Goal: Book appointment/travel/reservation

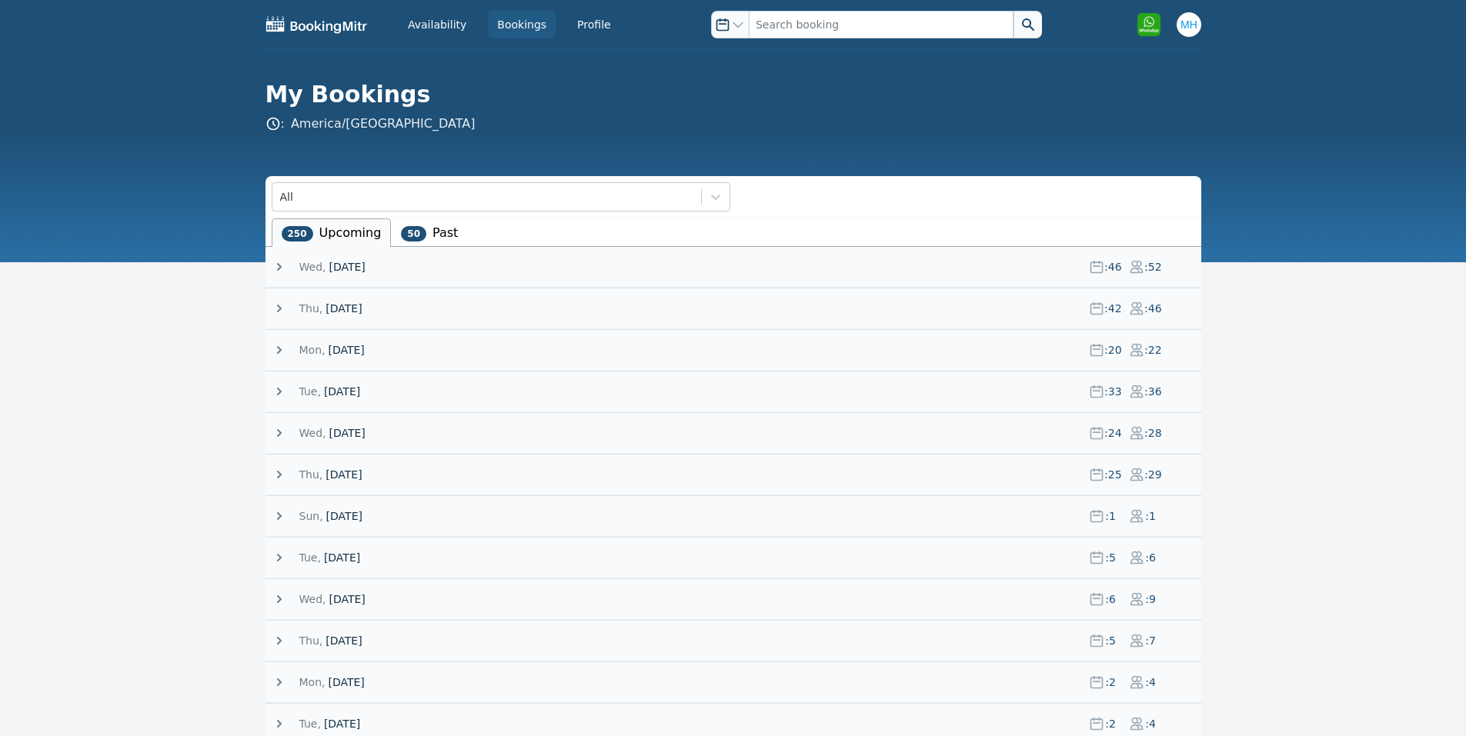
click at [345, 265] on span "[DATE]" at bounding box center [347, 266] width 36 height 15
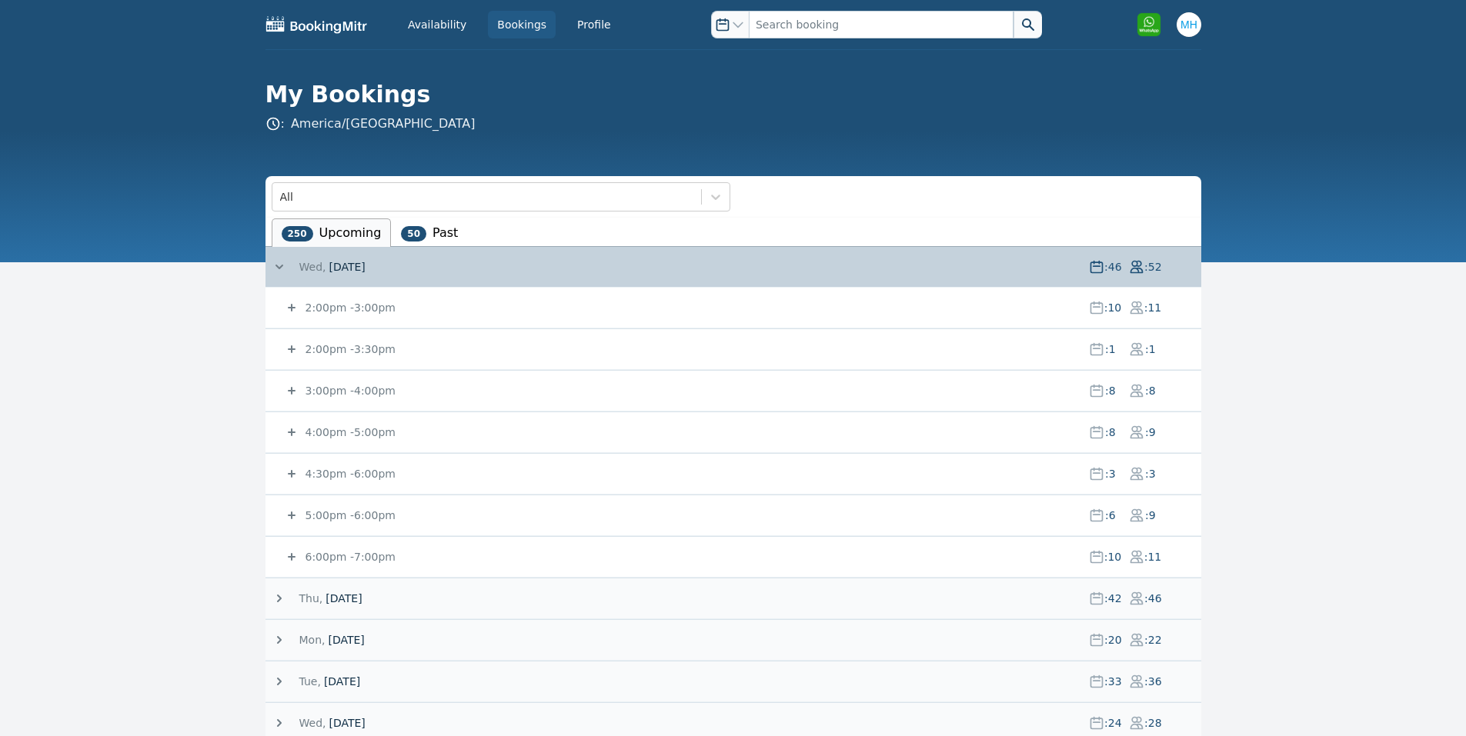
click at [327, 552] on small "6:00pm - 7:00pm" at bounding box center [348, 557] width 93 height 12
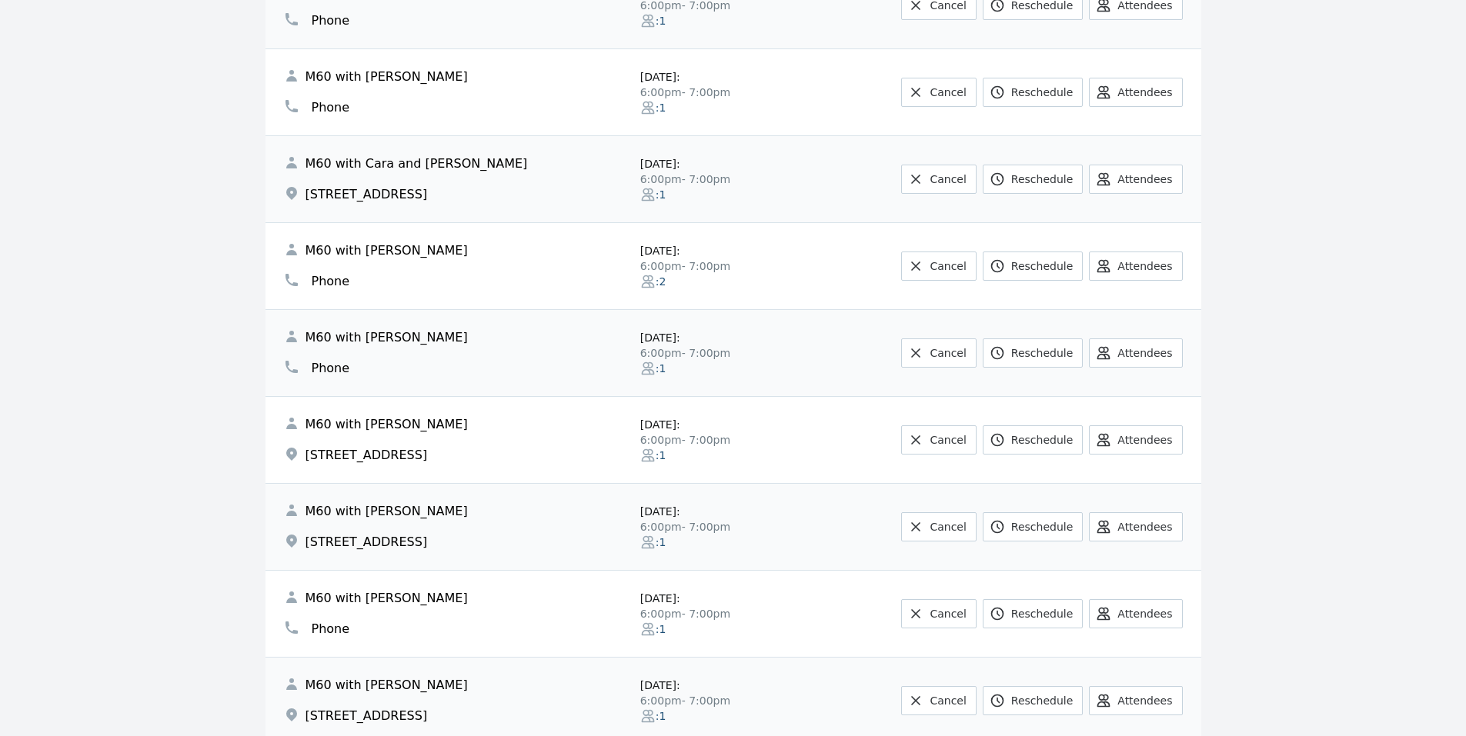
scroll to position [923, 0]
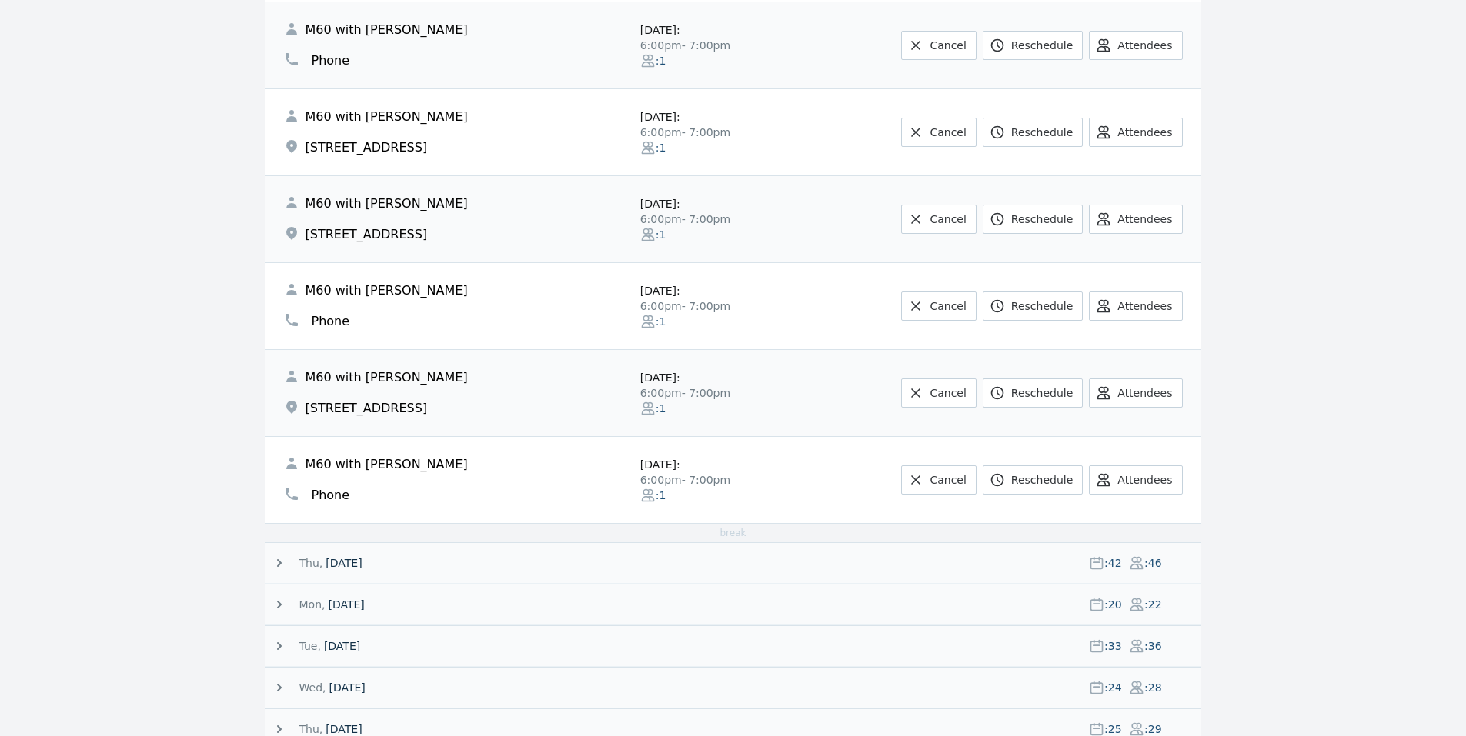
drag, startPoint x: 305, startPoint y: 561, endPoint x: 277, endPoint y: 522, distance: 48.0
click at [305, 562] on span "Thu," at bounding box center [311, 563] width 24 height 15
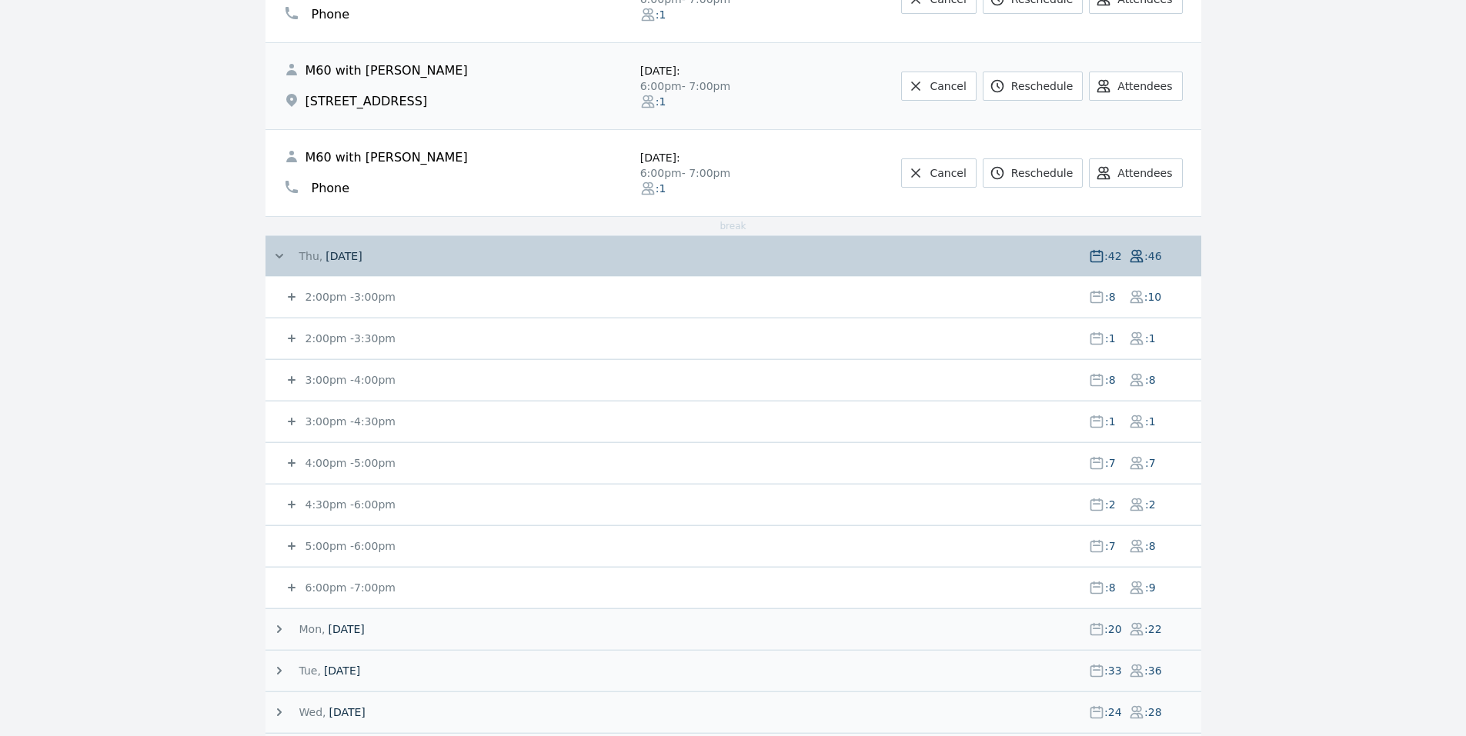
scroll to position [1539, 0]
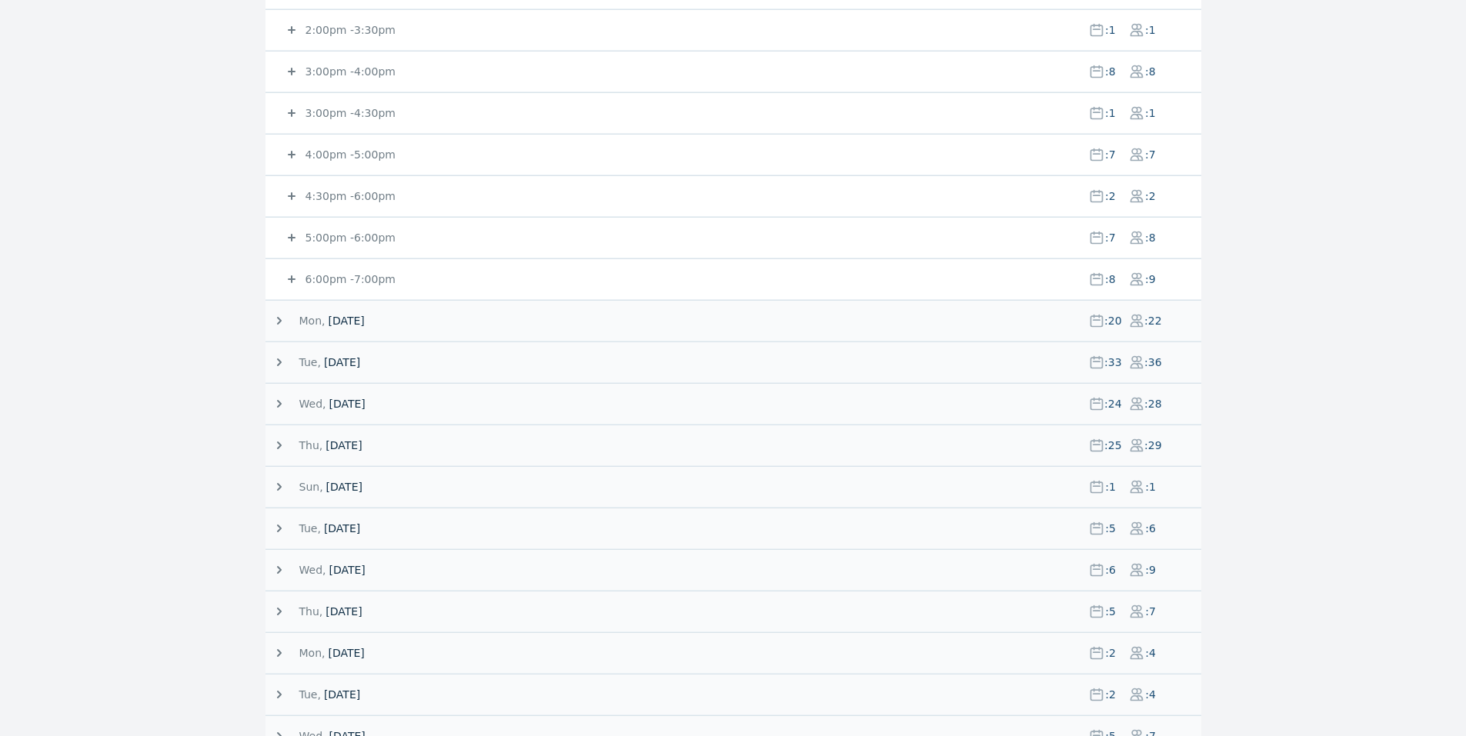
click at [330, 278] on small "6:00pm - 7:00pm" at bounding box center [348, 279] width 93 height 12
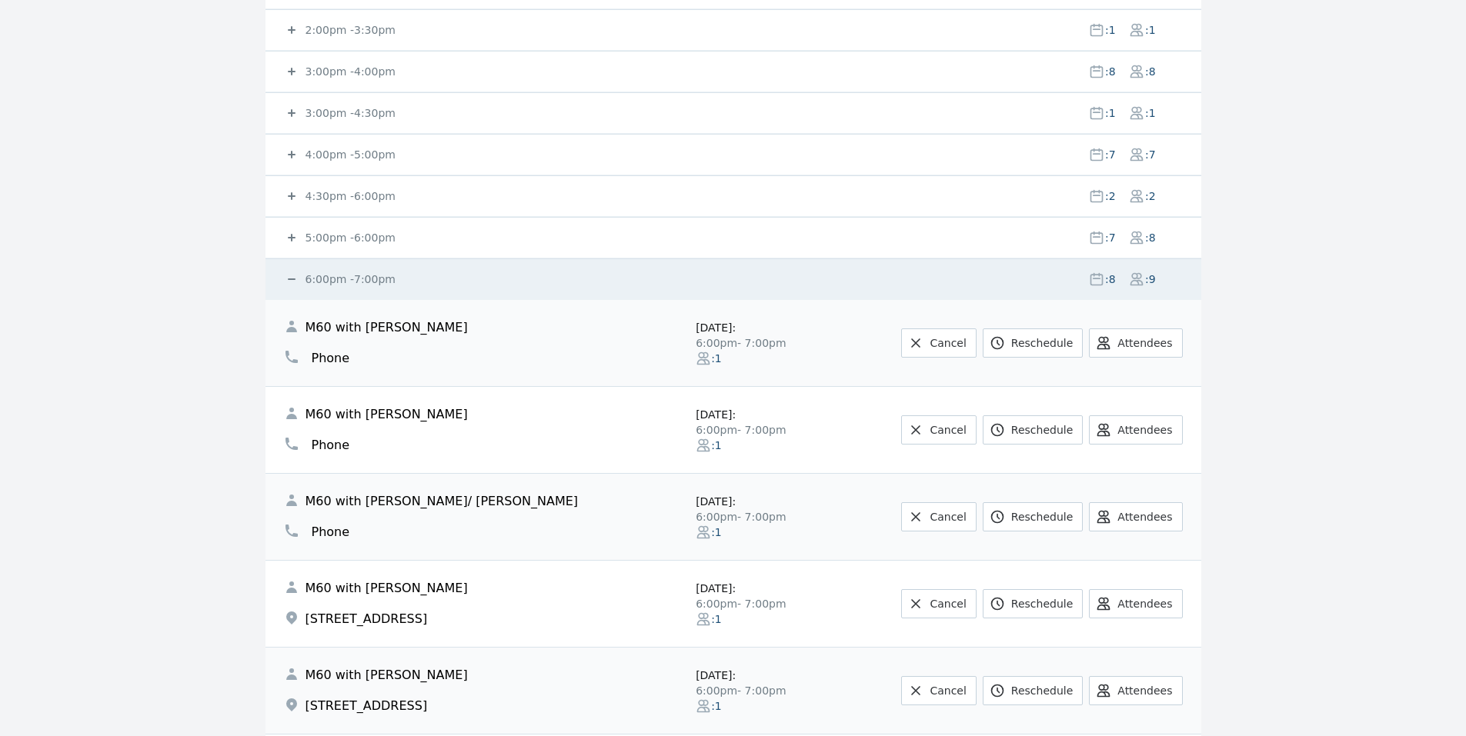
scroll to position [1231, 0]
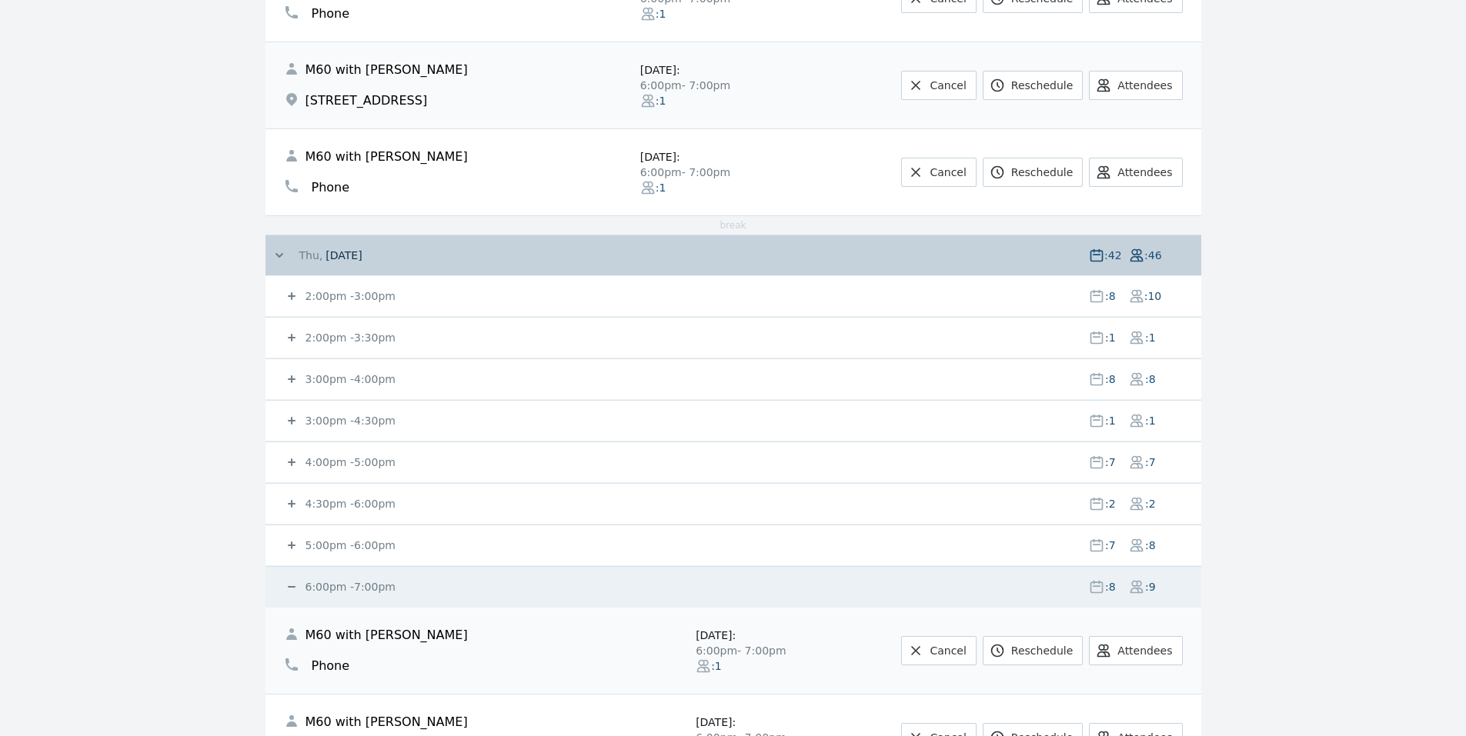
click at [345, 262] on span "[DATE]" at bounding box center [343, 255] width 36 height 15
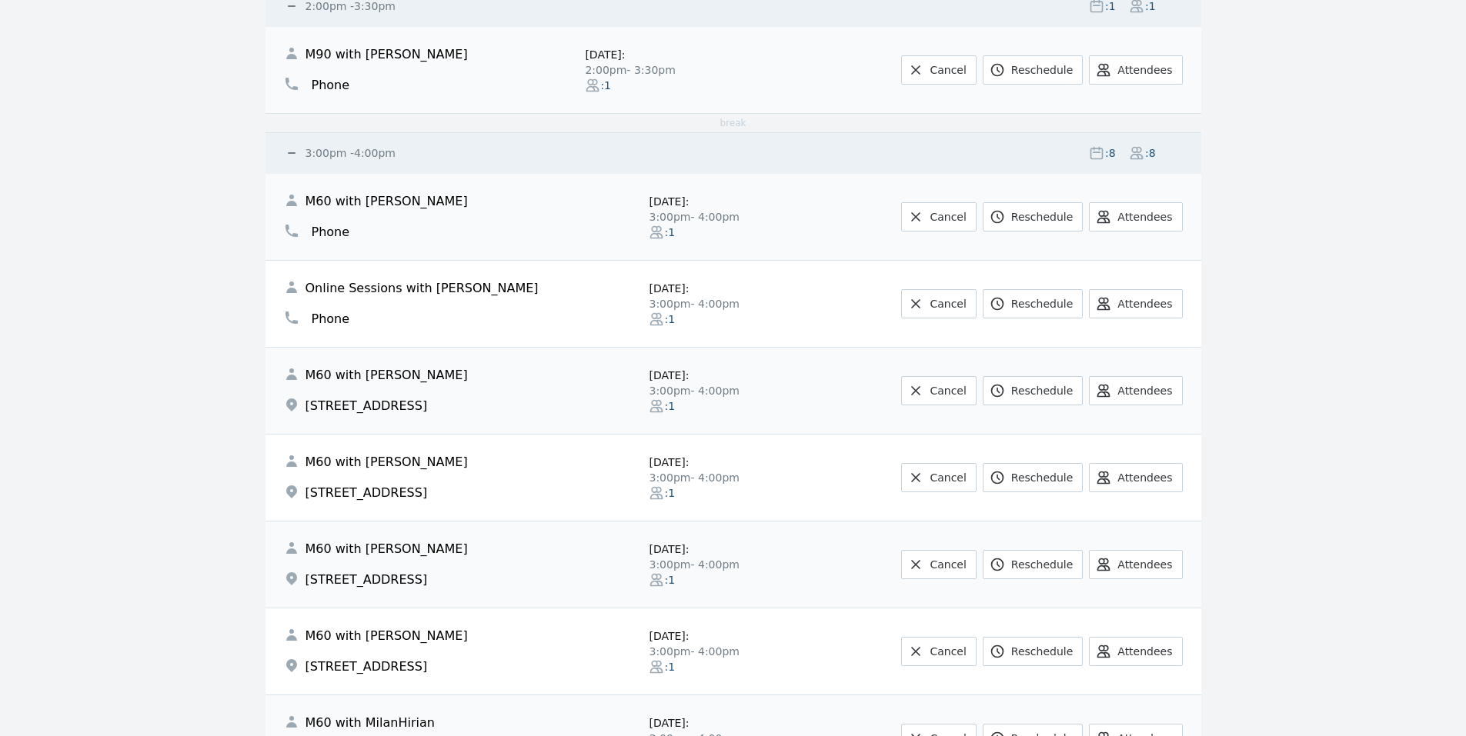
scroll to position [4472, 0]
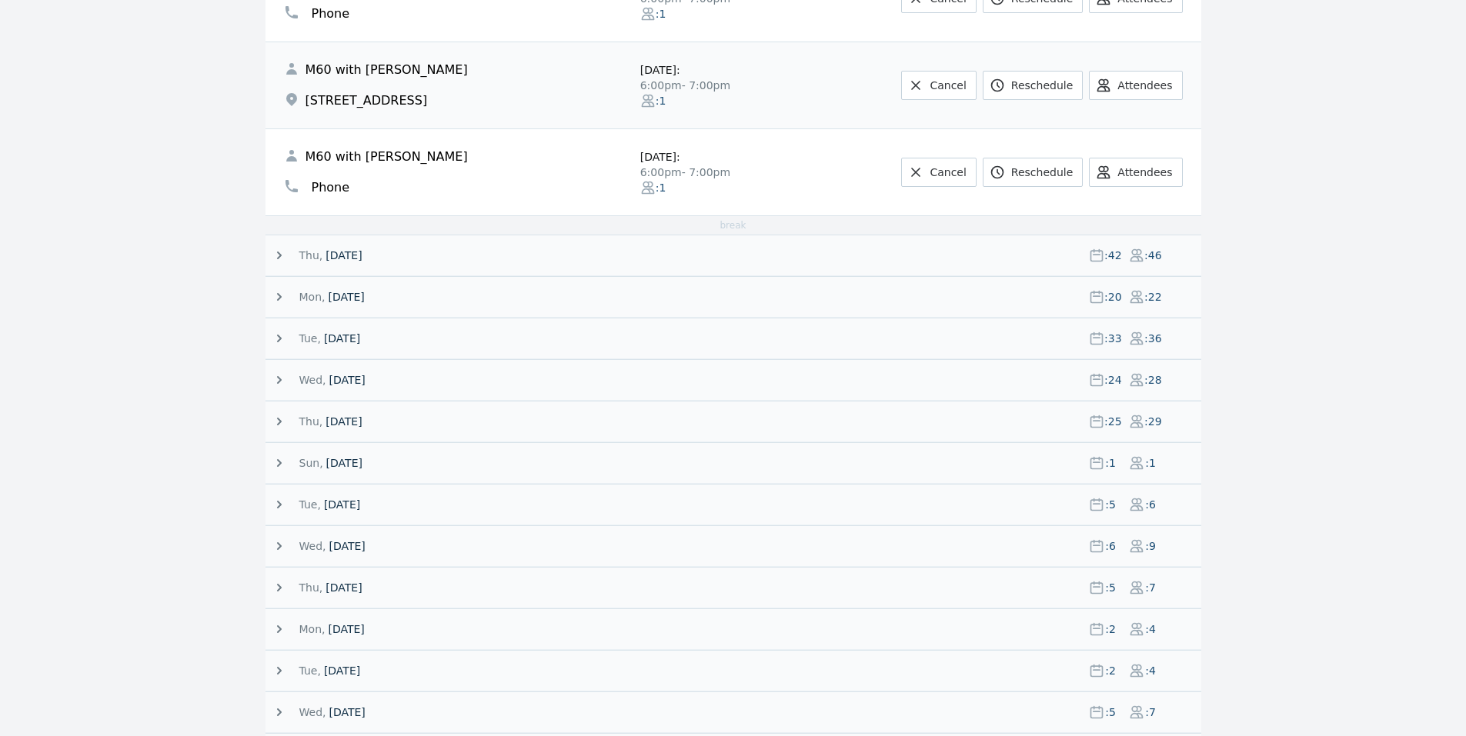
click at [335, 295] on span "[DATE]" at bounding box center [346, 296] width 36 height 15
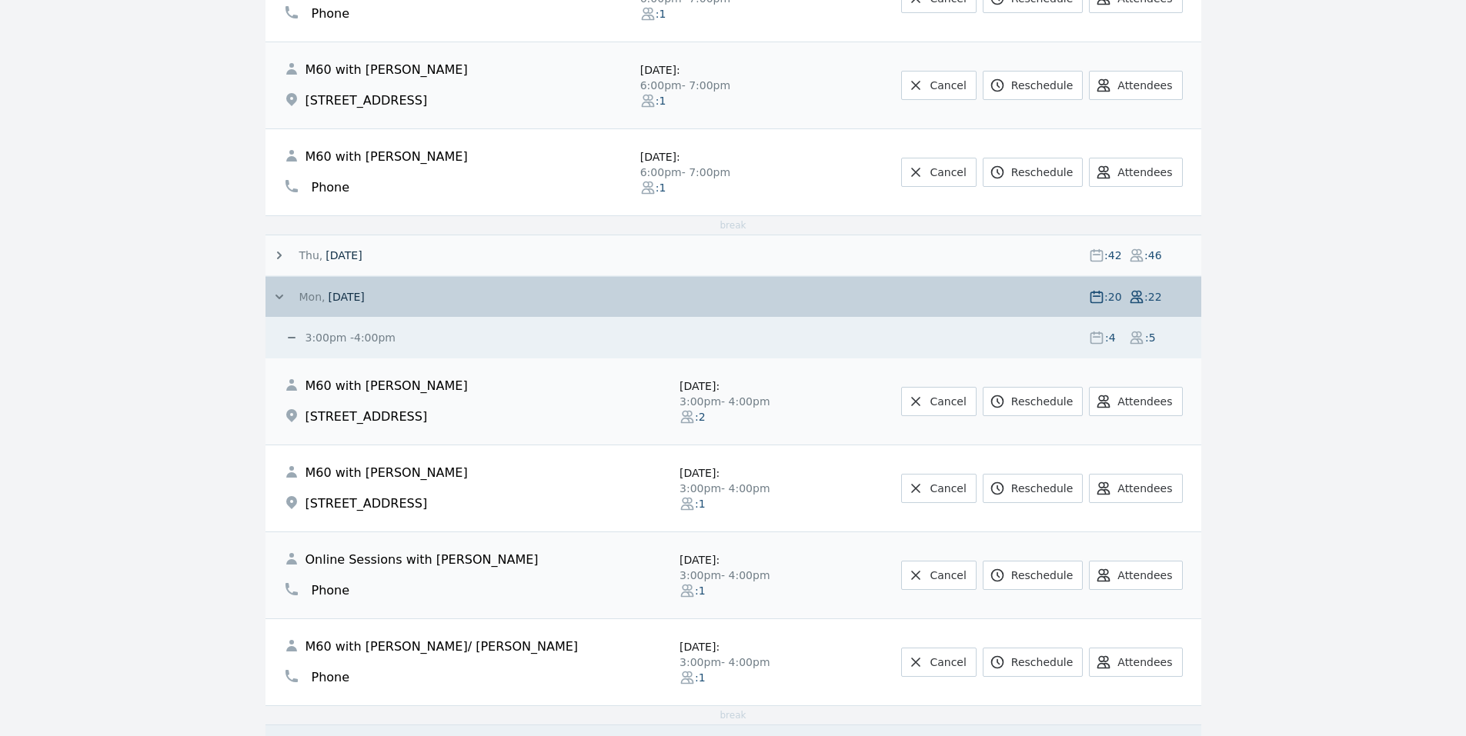
click at [325, 293] on span at bounding box center [326, 296] width 3 height 15
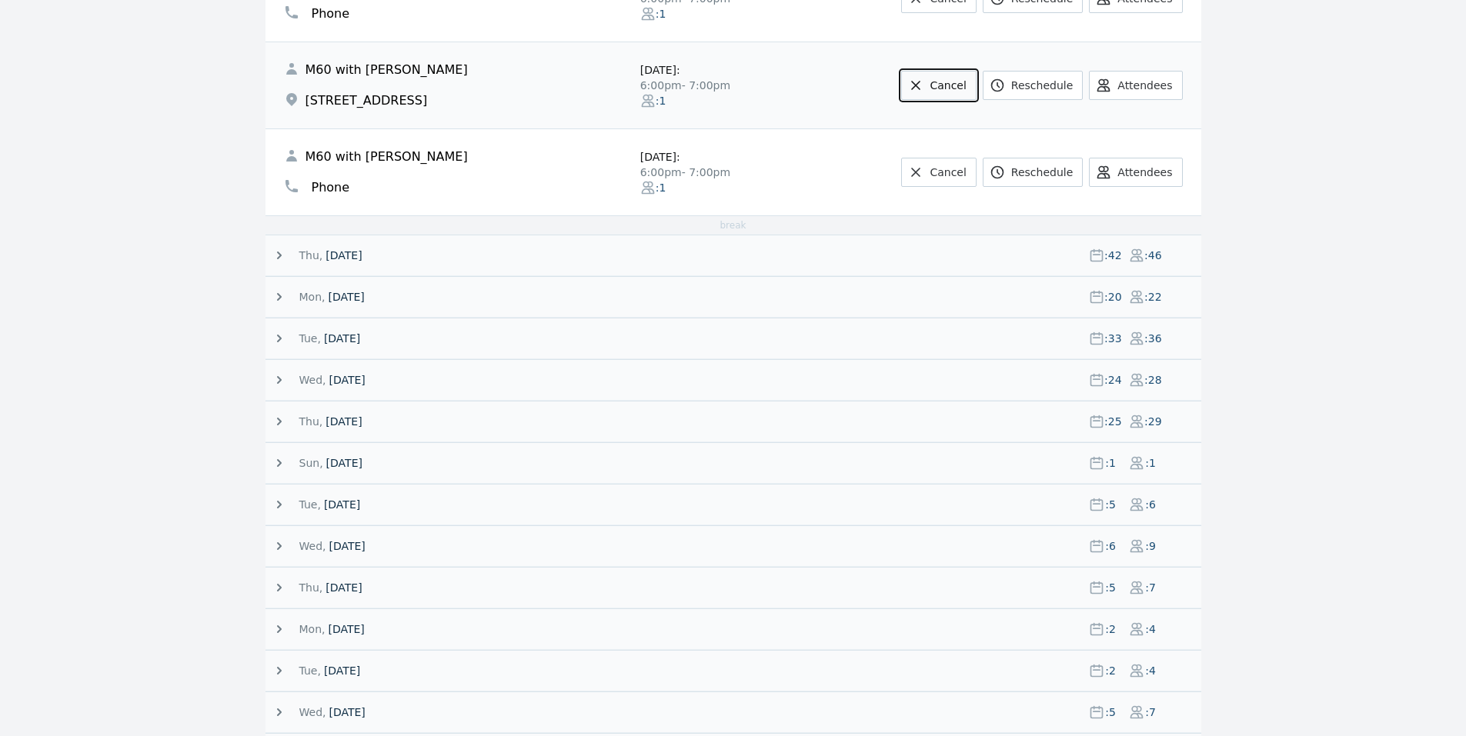
click at [966, 89] on link "Cancel" at bounding box center [938, 85] width 75 height 29
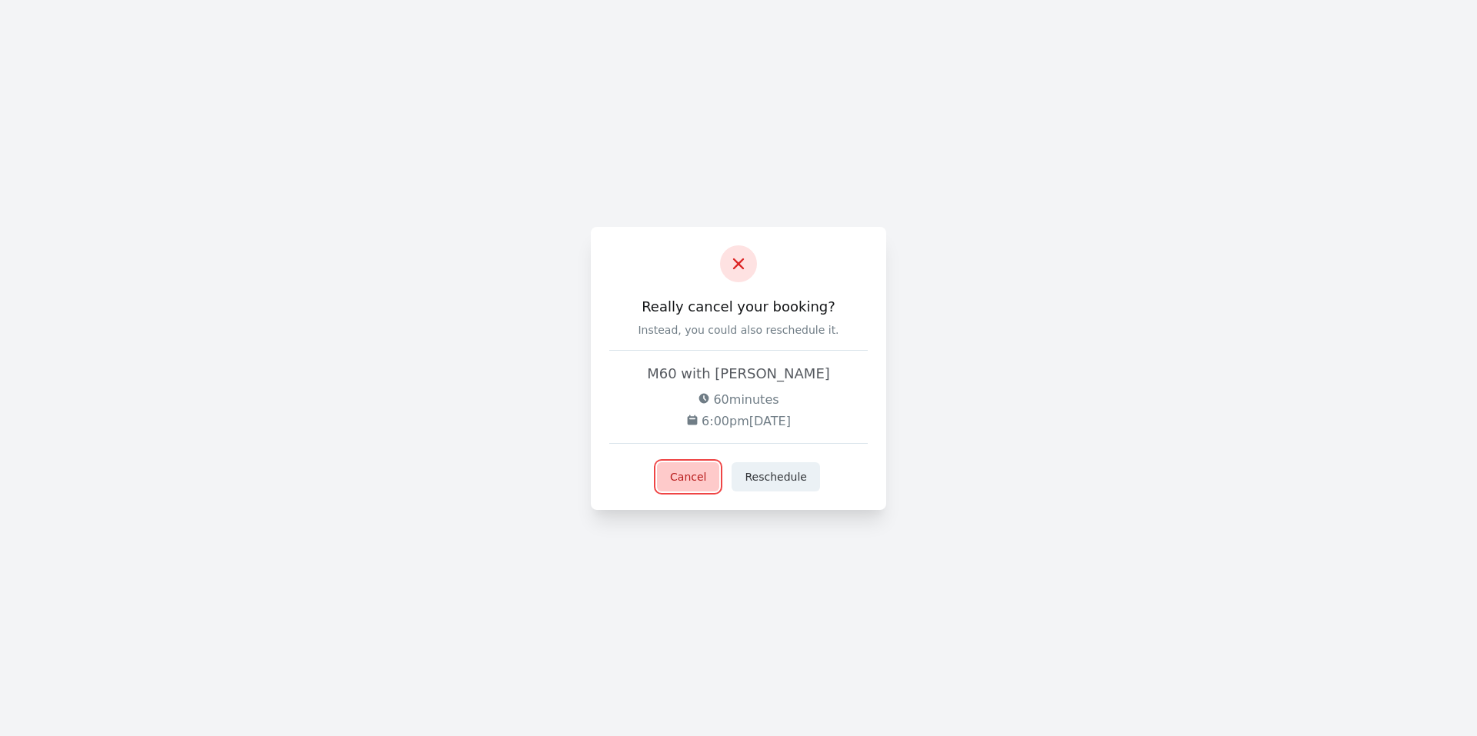
click at [693, 476] on button "Cancel" at bounding box center [688, 476] width 62 height 29
